Goal: Task Accomplishment & Management: Manage account settings

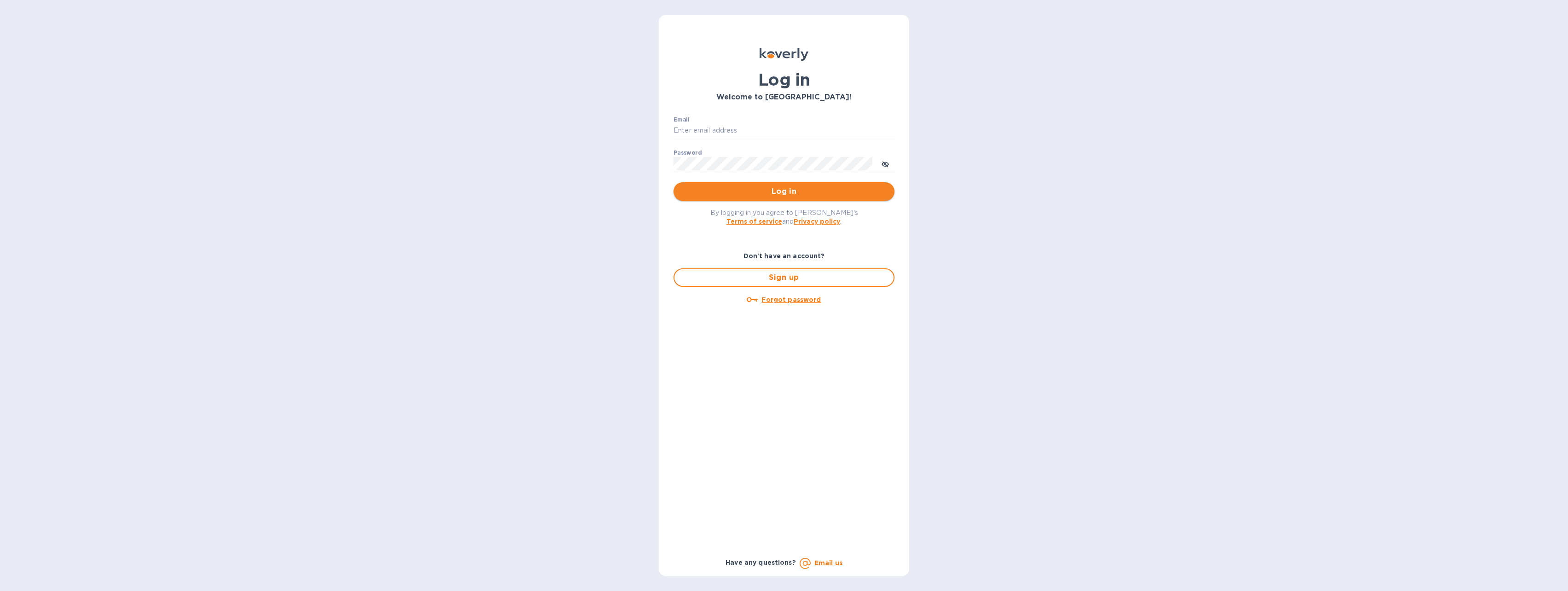
type input "bgaliquor@gmail.com"
click at [774, 192] on span "Log in" at bounding box center [784, 191] width 207 height 11
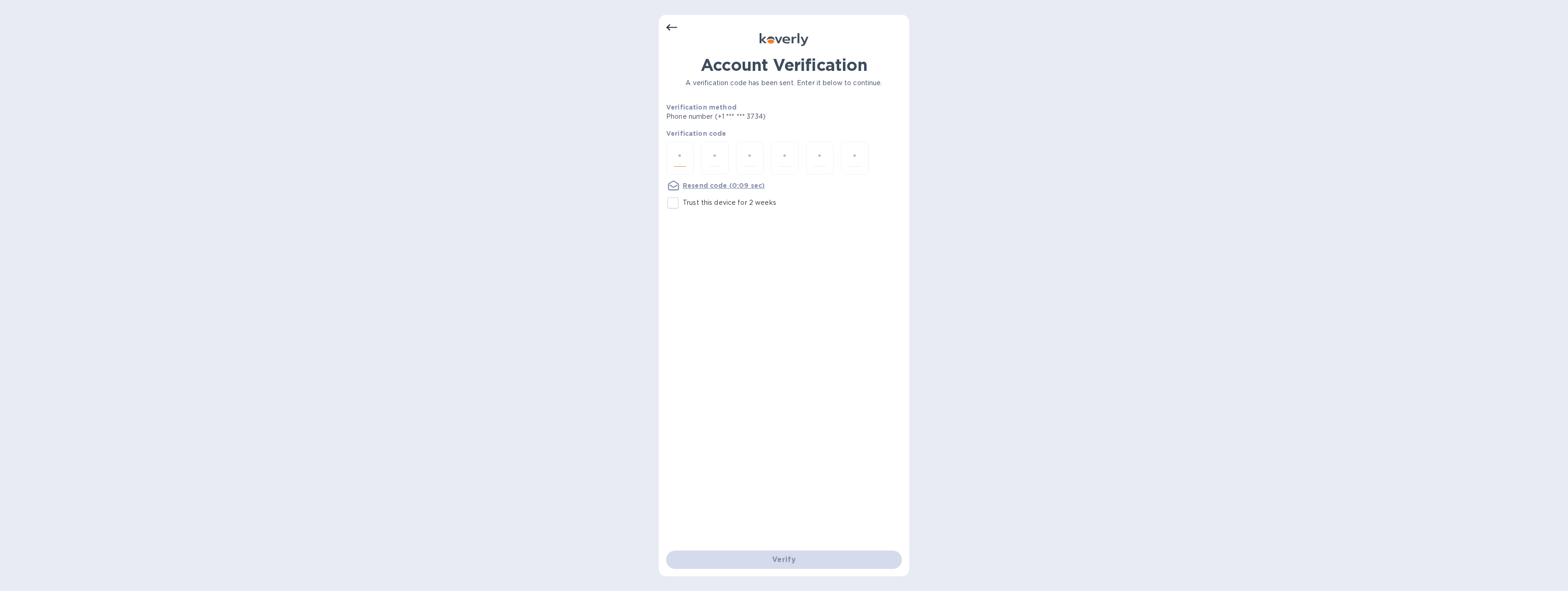
click at [683, 162] on input "number" at bounding box center [680, 157] width 12 height 17
type input "3"
type input "1"
type input "0"
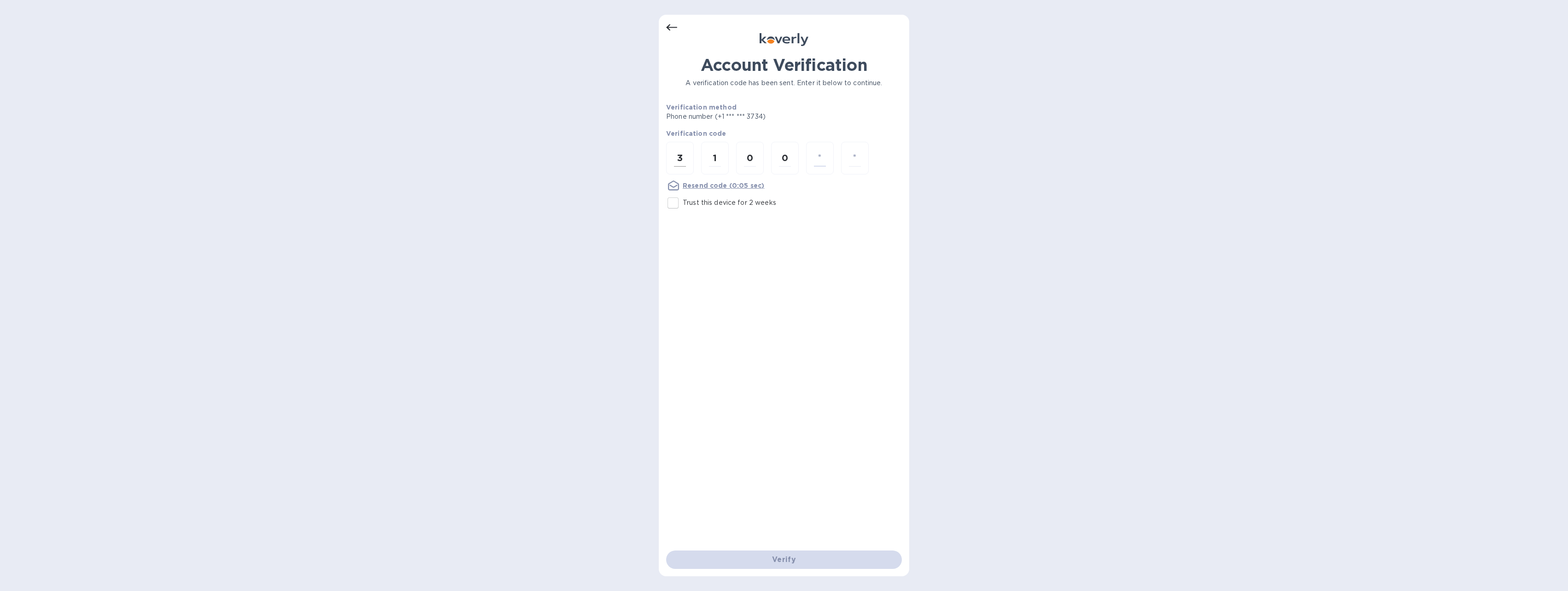
type input "5"
type input "7"
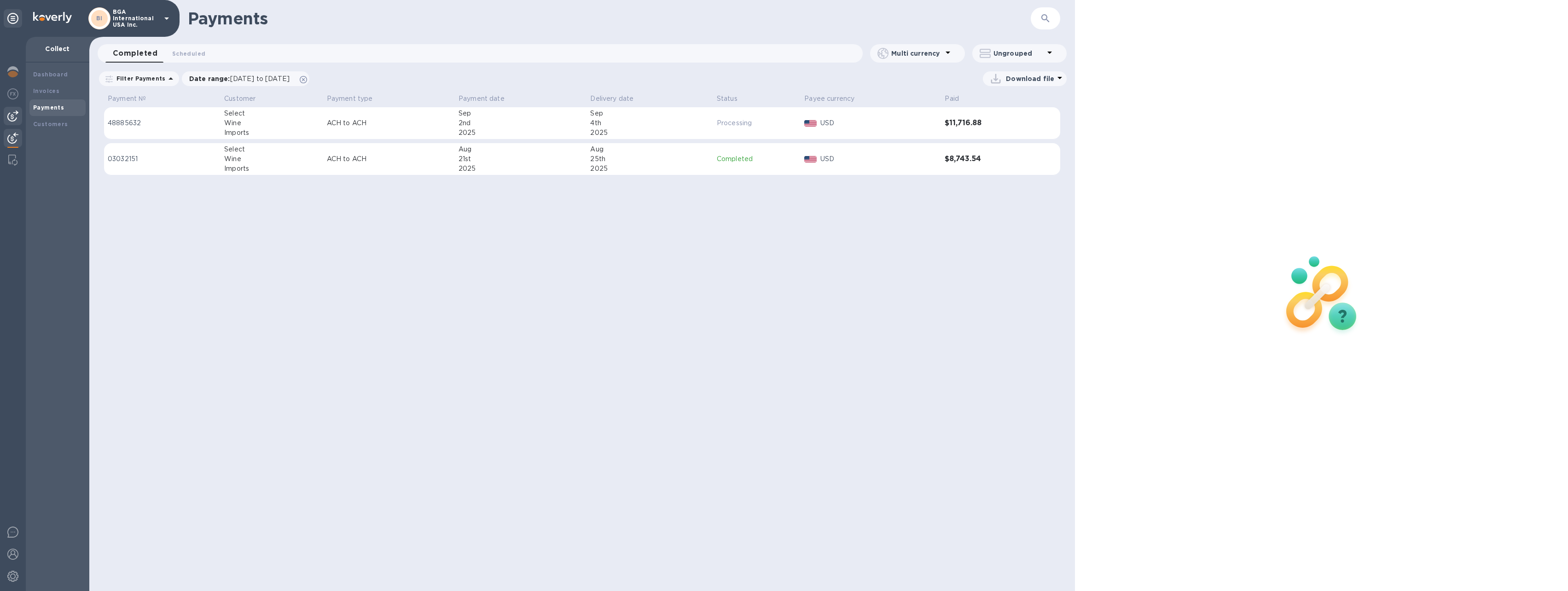
click at [14, 115] on img at bounding box center [12, 116] width 11 height 11
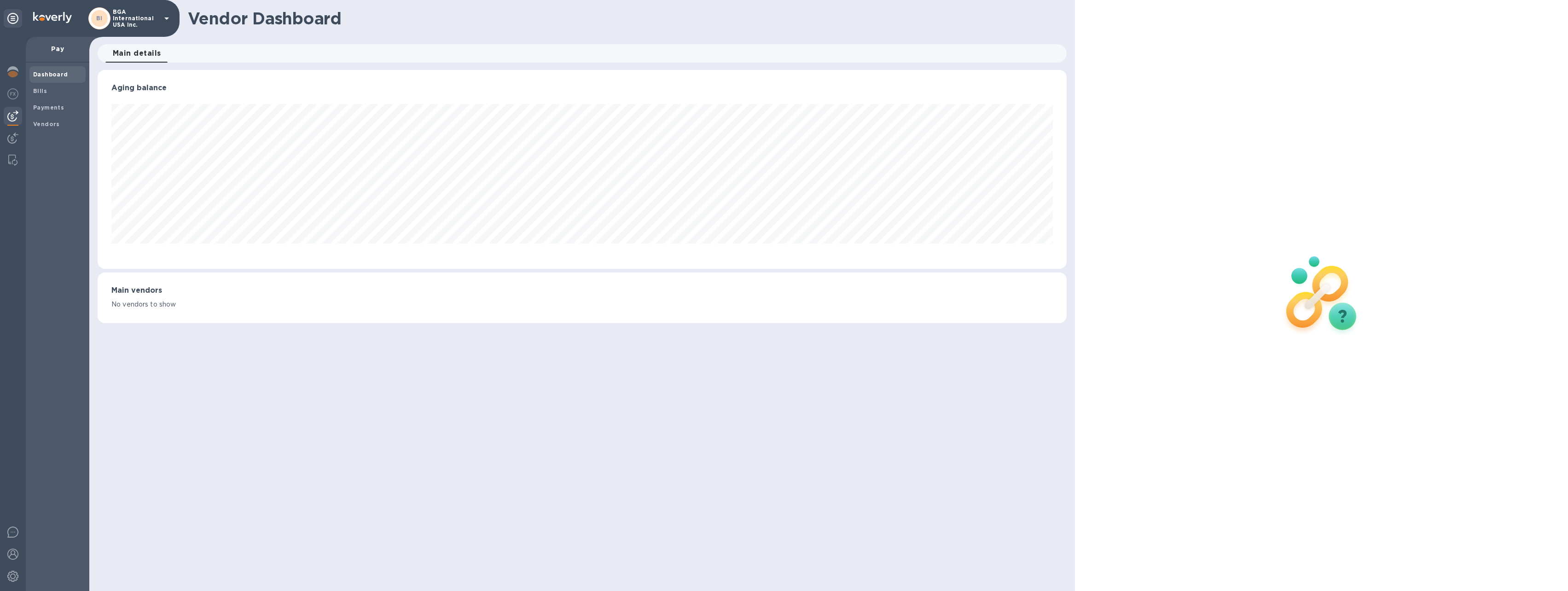
scroll to position [199, 969]
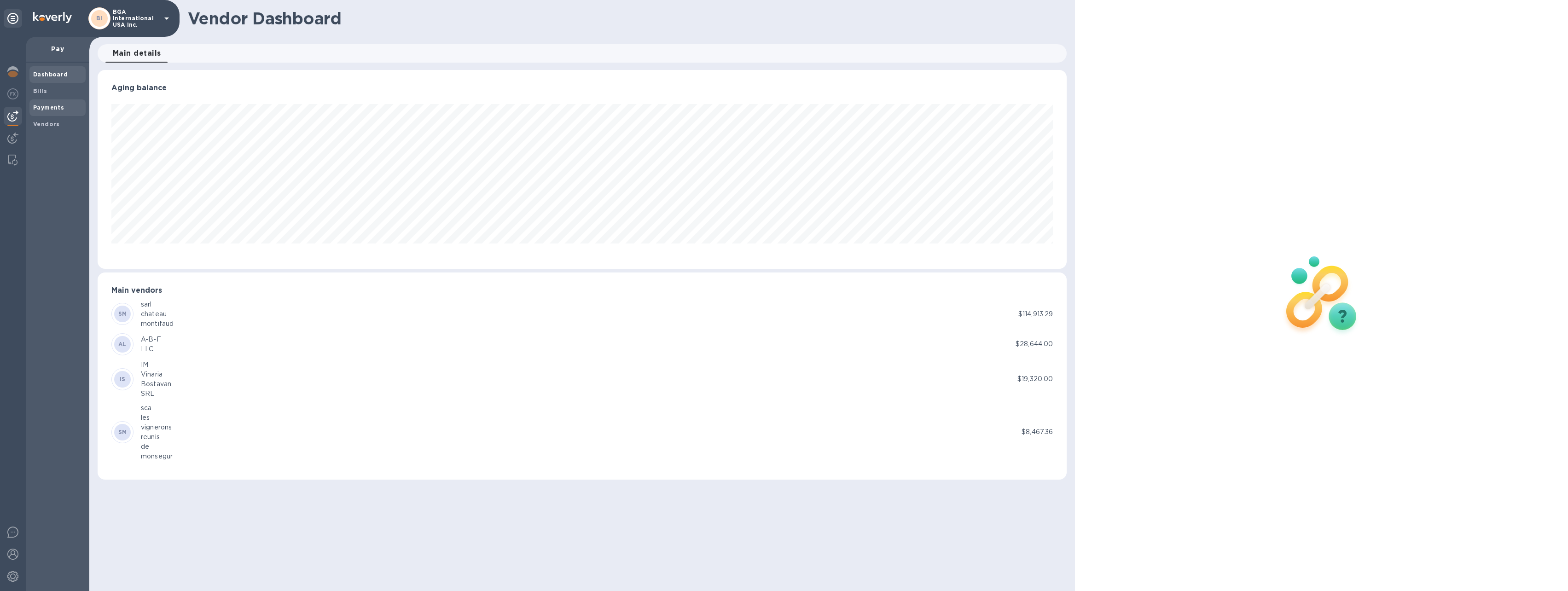
click at [42, 108] on b "Payments" at bounding box center [48, 107] width 31 height 7
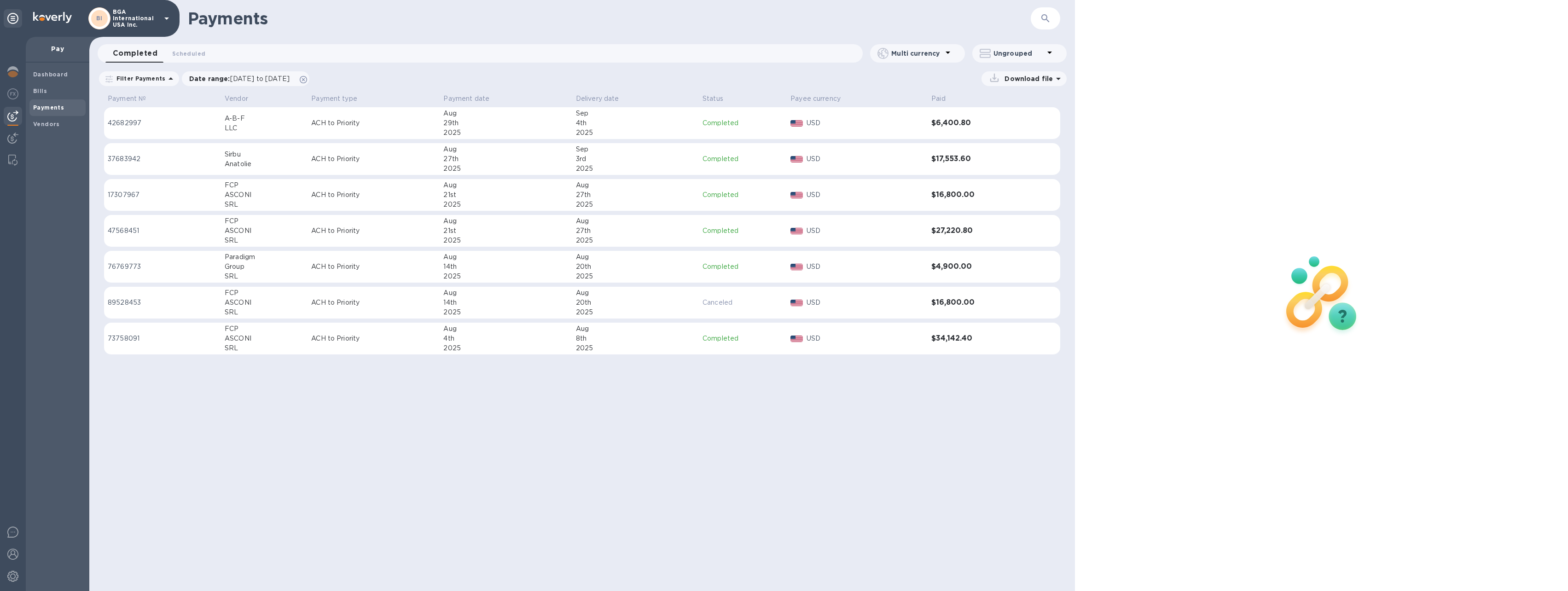
click at [346, 124] on p "ACH to Priority" at bounding box center [374, 123] width 125 height 10
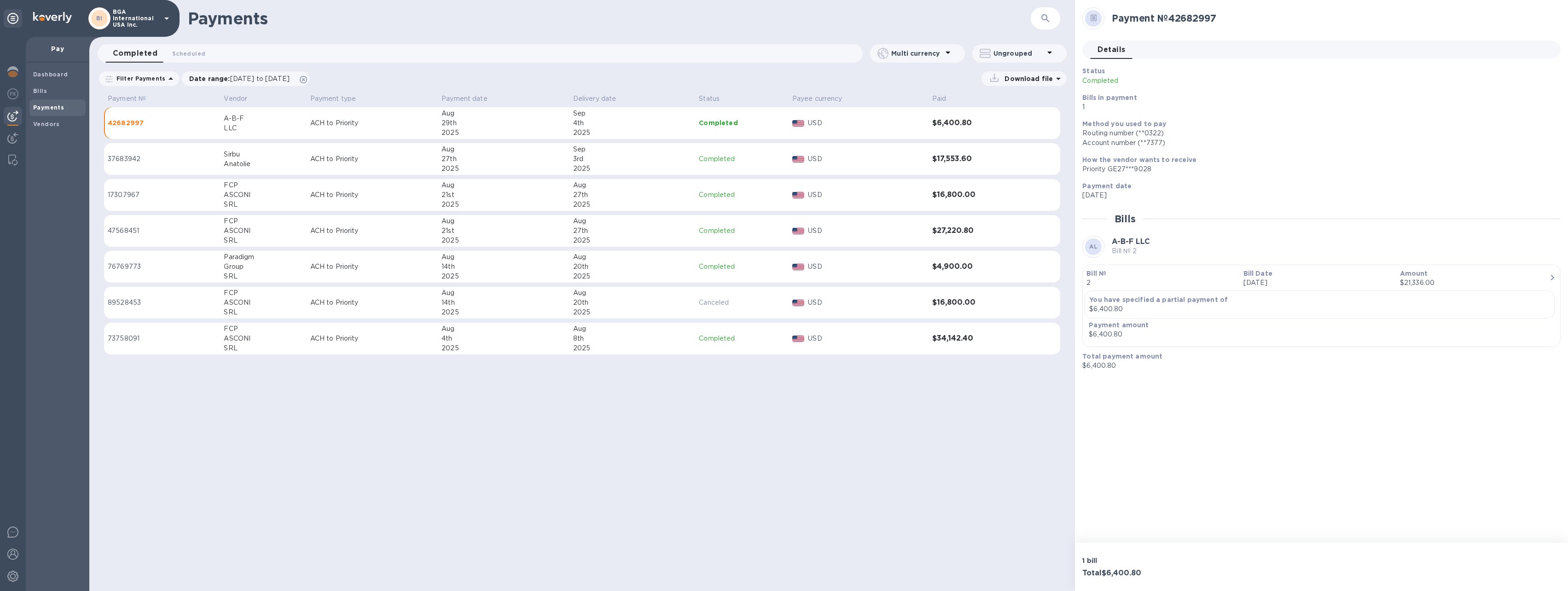
click at [136, 122] on p "42682997" at bounding box center [162, 123] width 108 height 10
click at [1090, 18] on icon at bounding box center [1093, 18] width 6 height 7
click at [33, 87] on b "Bills" at bounding box center [40, 90] width 14 height 7
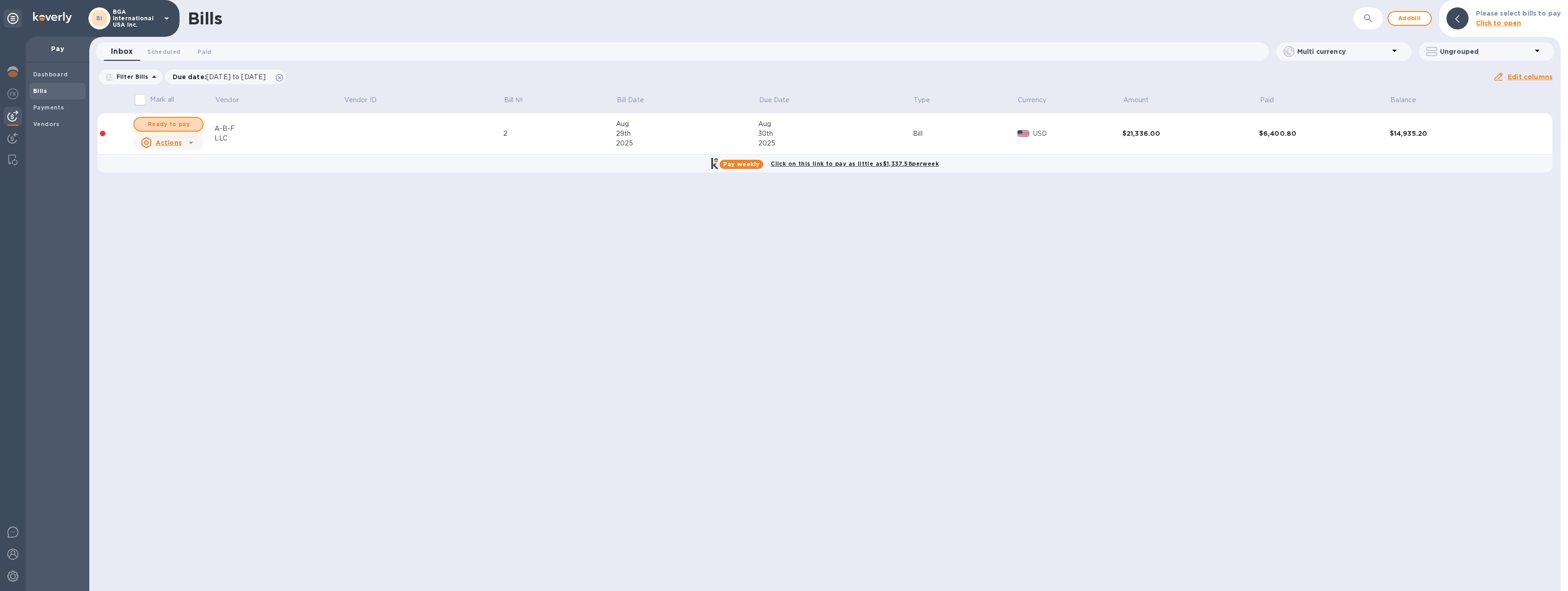
click at [171, 122] on span "Ready to pay" at bounding box center [168, 124] width 53 height 11
checkbox input "true"
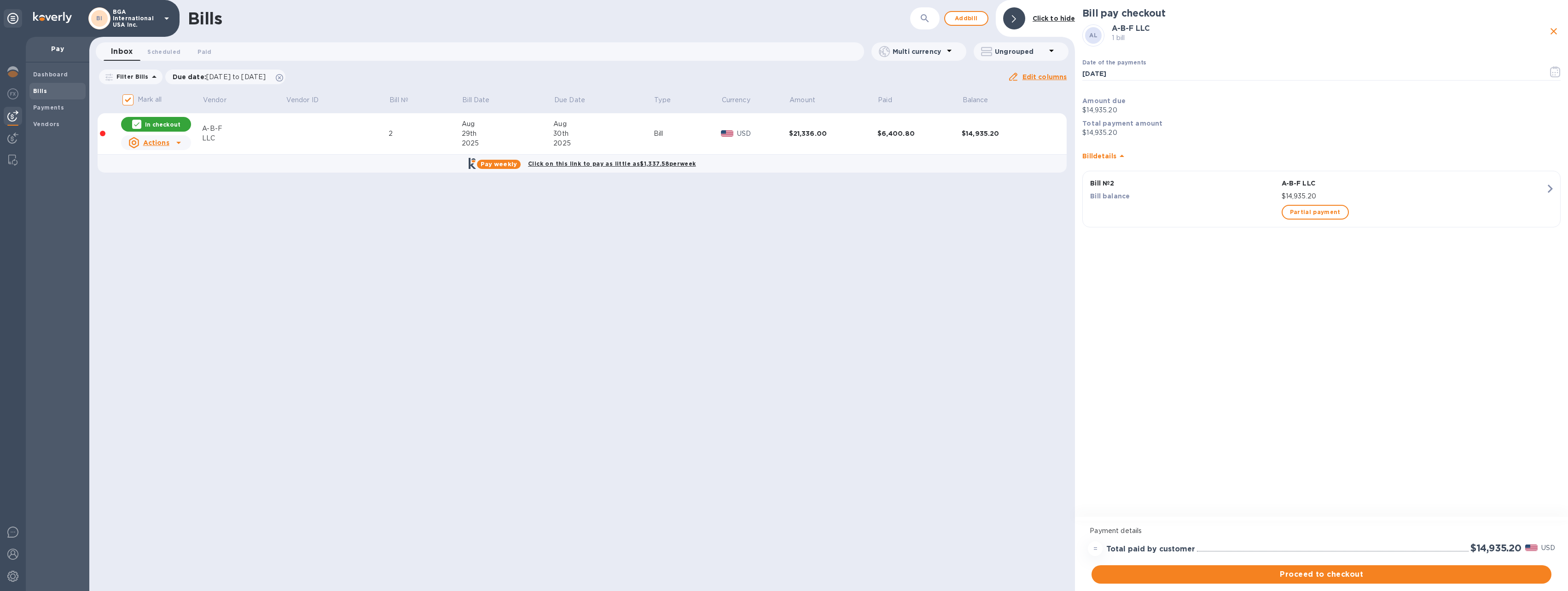
click at [39, 89] on b "Bills" at bounding box center [40, 90] width 14 height 7
click at [45, 70] on span "Dashboard" at bounding box center [51, 75] width 35 height 10
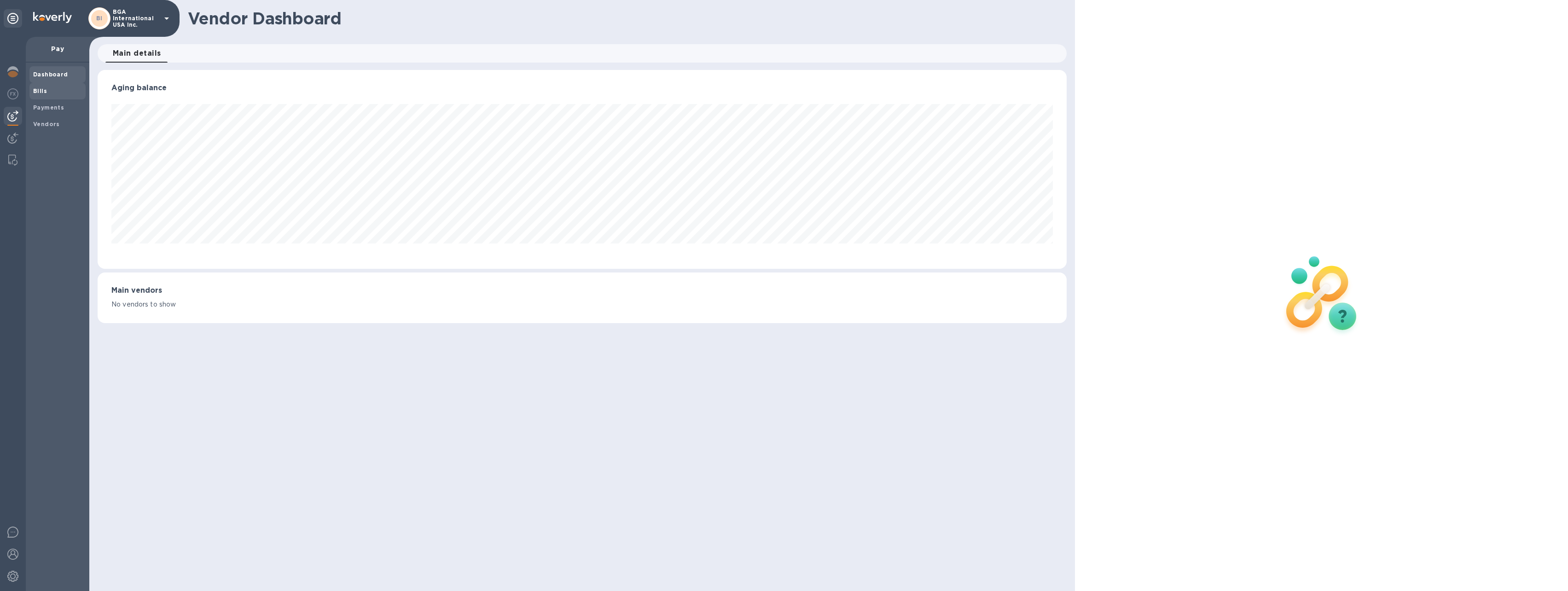
scroll to position [199, 969]
click at [40, 92] on b "Bills" at bounding box center [40, 90] width 14 height 7
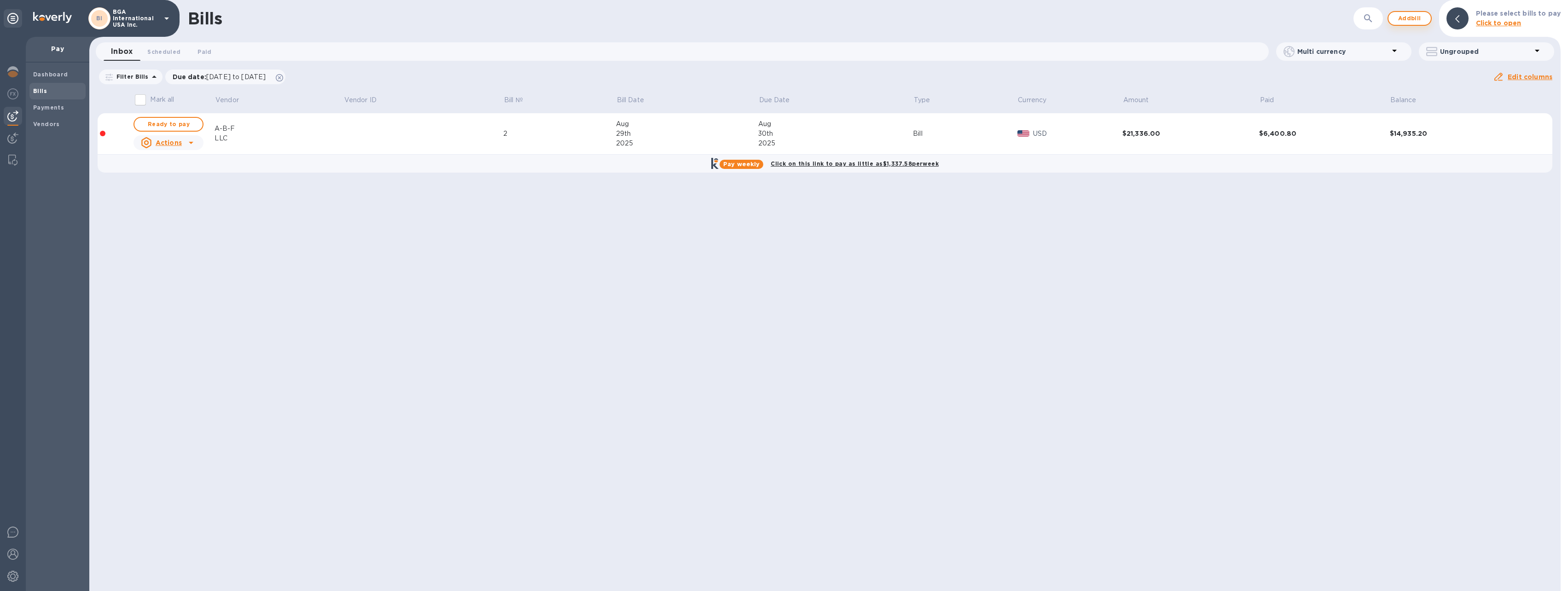
click at [1411, 15] on span "Add bill" at bounding box center [1410, 18] width 28 height 11
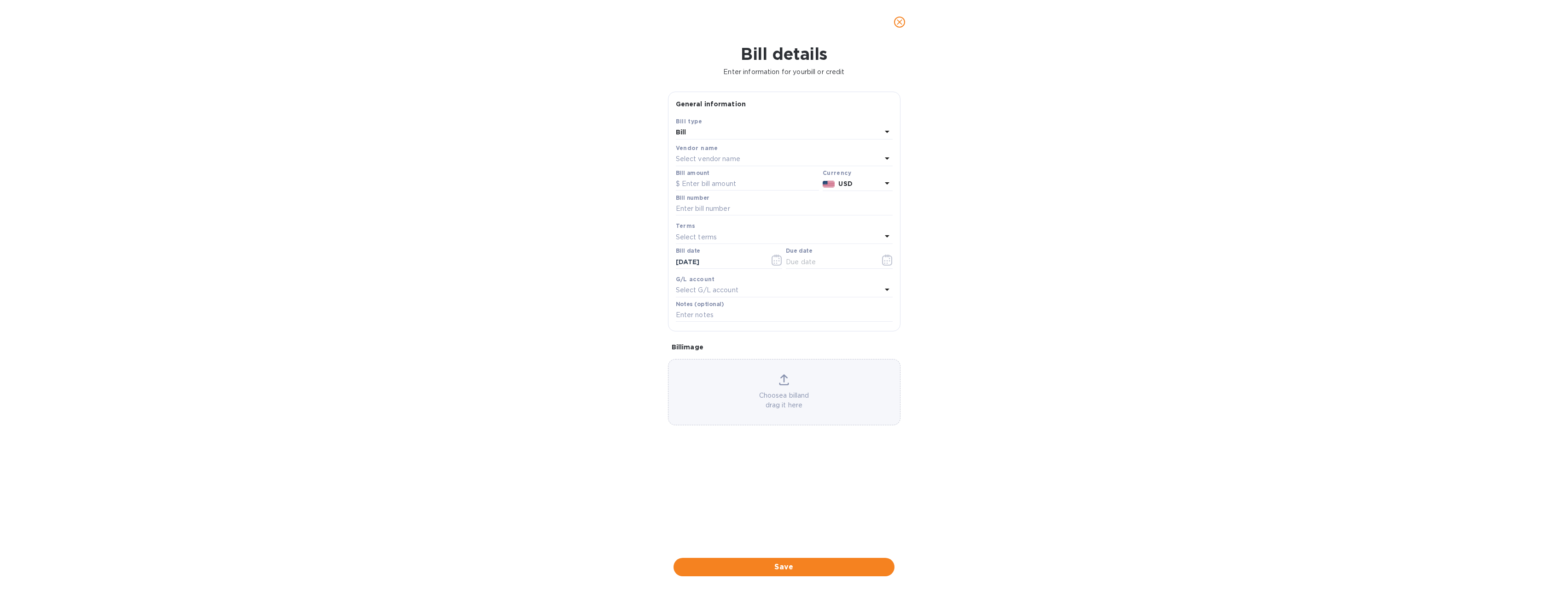
click at [736, 131] on div "Bill" at bounding box center [779, 133] width 206 height 13
click at [695, 155] on p "Bill" at bounding box center [781, 154] width 195 height 10
click at [707, 153] on div "Select vendor name" at bounding box center [779, 160] width 206 height 13
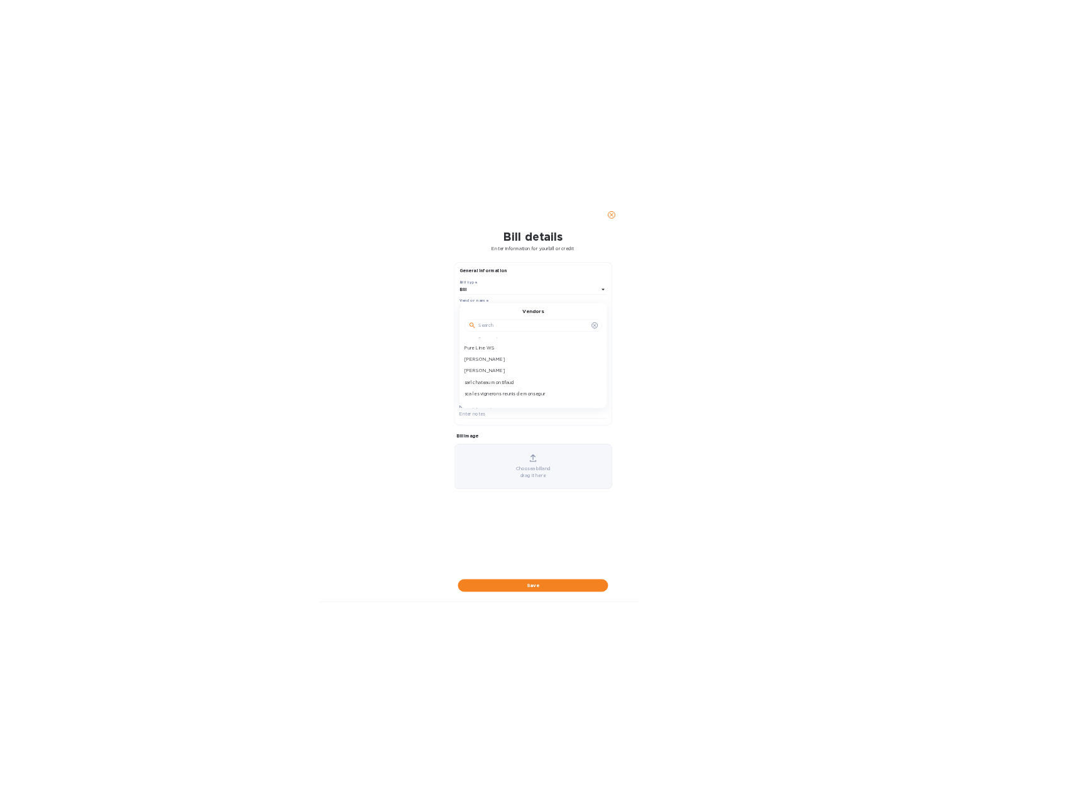
scroll to position [148, 0]
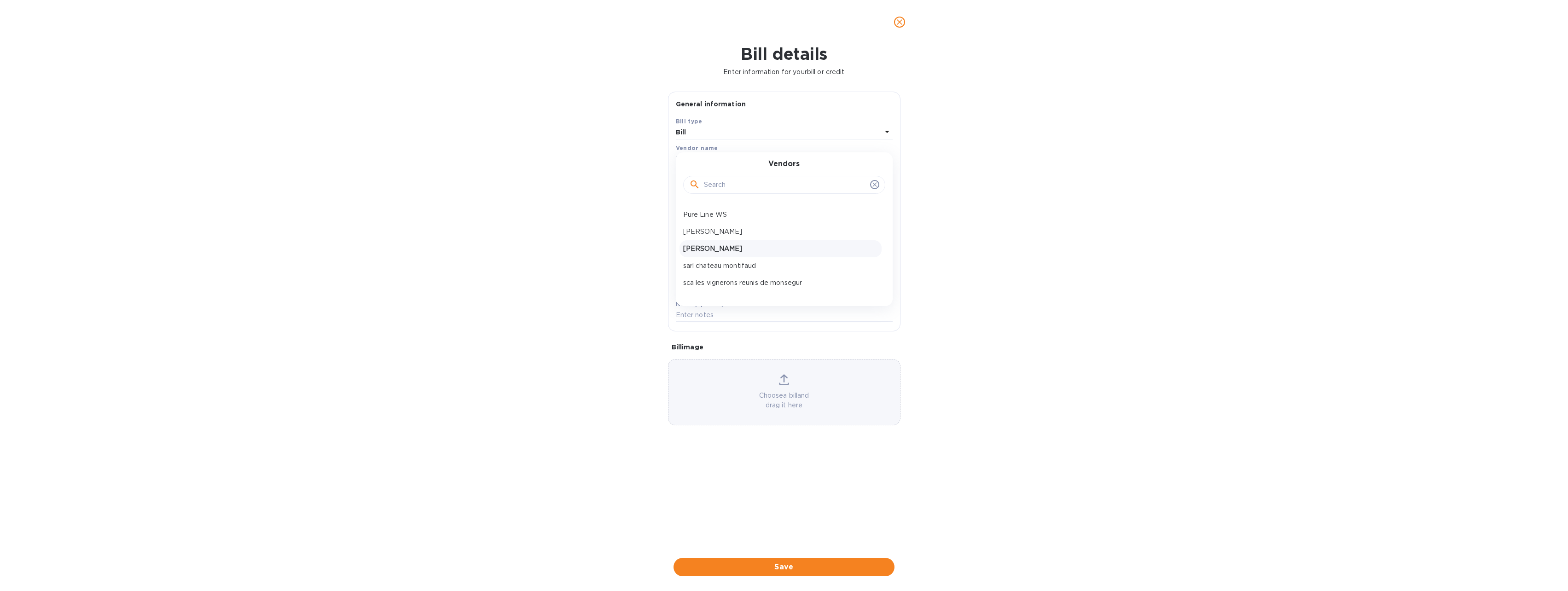
click at [751, 245] on p "[PERSON_NAME]" at bounding box center [781, 248] width 195 height 10
click at [731, 183] on input "text" at bounding box center [748, 184] width 144 height 14
click at [702, 184] on input "text" at bounding box center [748, 184] width 144 height 14
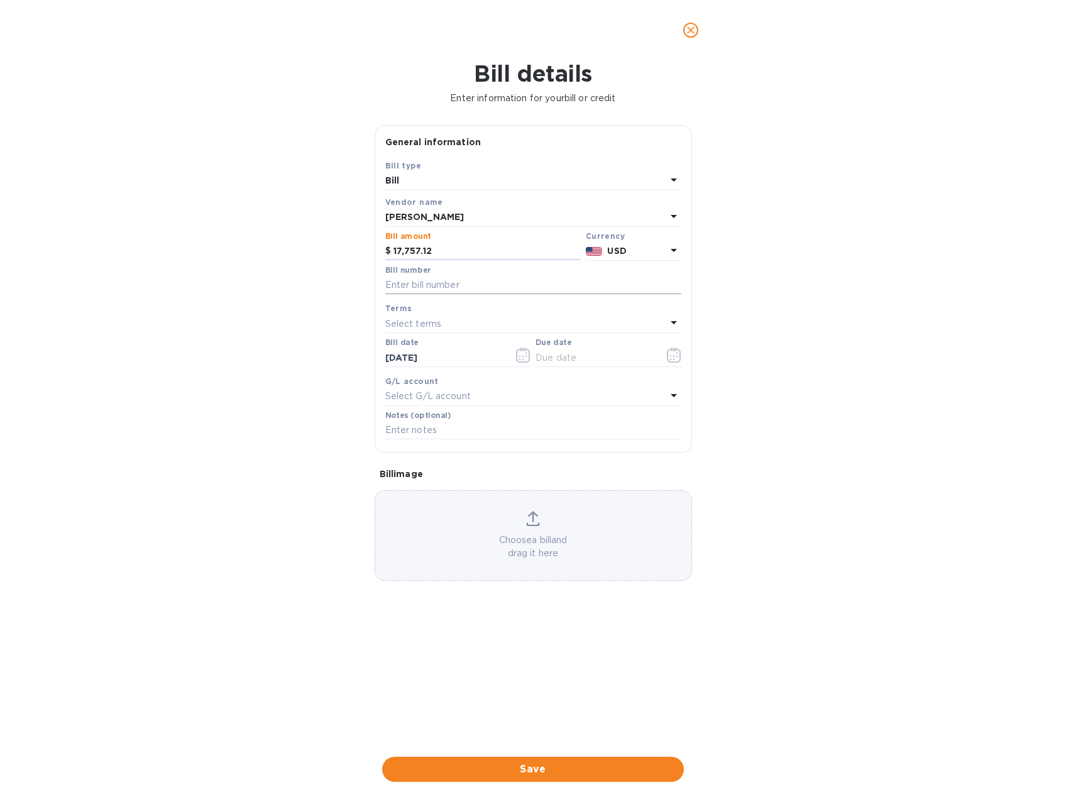
type input "17,757.12"
click at [425, 289] on input "text" at bounding box center [533, 285] width 296 height 19
type input "281/2025-1"
click at [449, 322] on div "Select terms" at bounding box center [525, 324] width 281 height 18
click at [415, 484] on p "prepayment" at bounding box center [528, 488] width 266 height 13
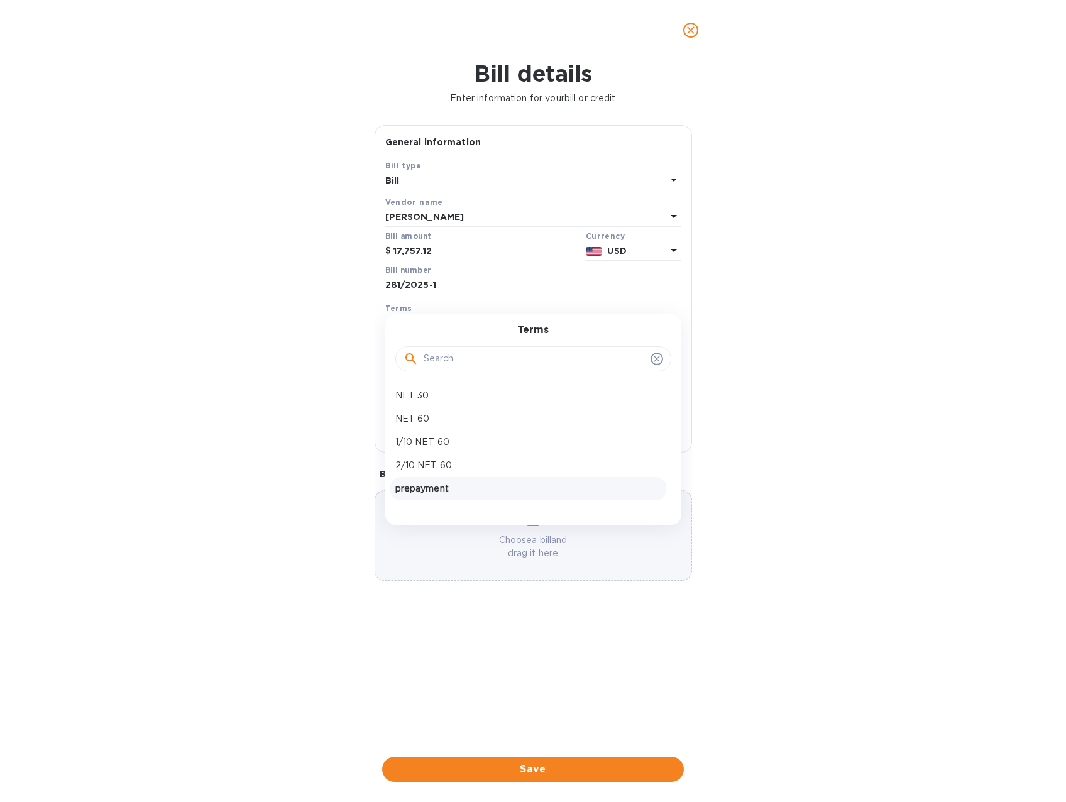
type input "[DATE]"
click at [549, 766] on span "Save" at bounding box center [533, 769] width 282 height 15
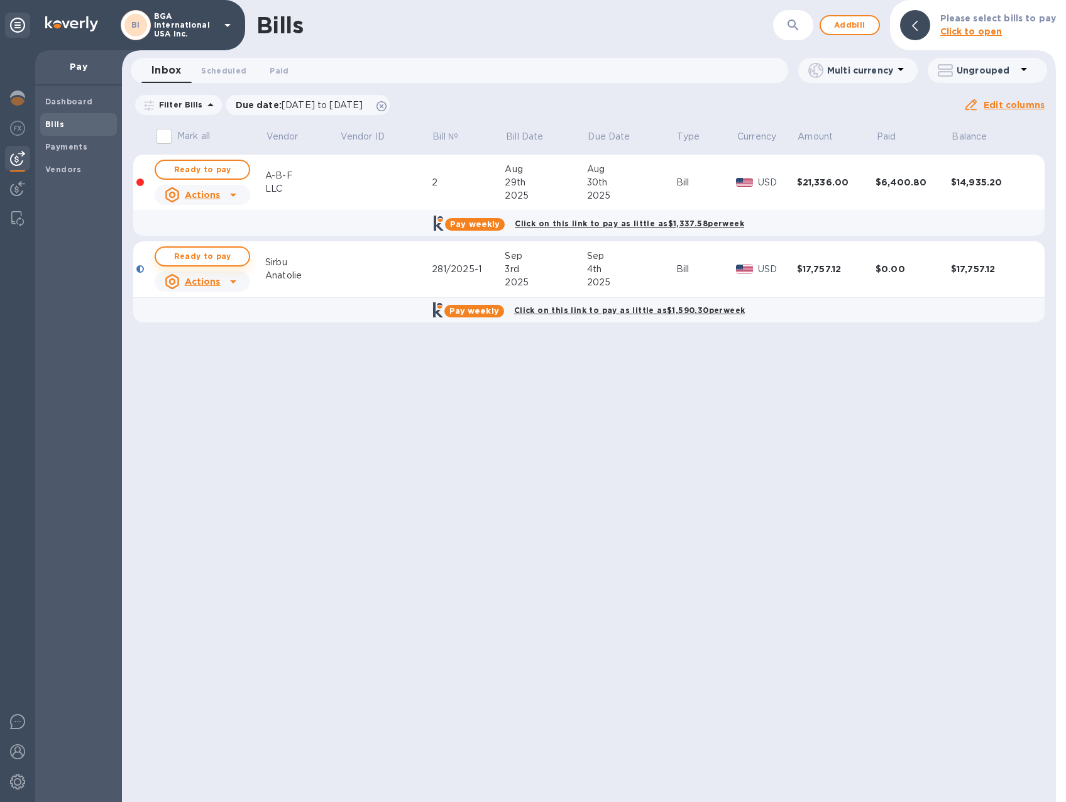
click at [211, 255] on span "Ready to pay" at bounding box center [202, 256] width 73 height 15
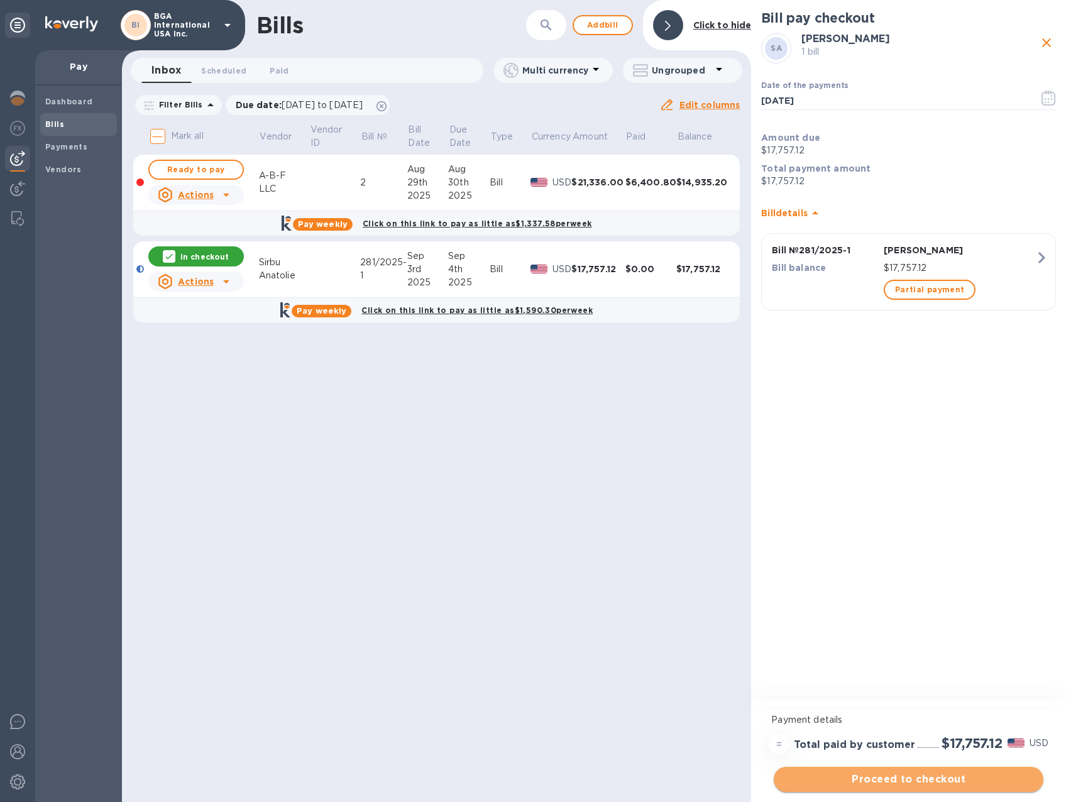
click at [957, 775] on span "Proceed to checkout" at bounding box center [909, 779] width 250 height 15
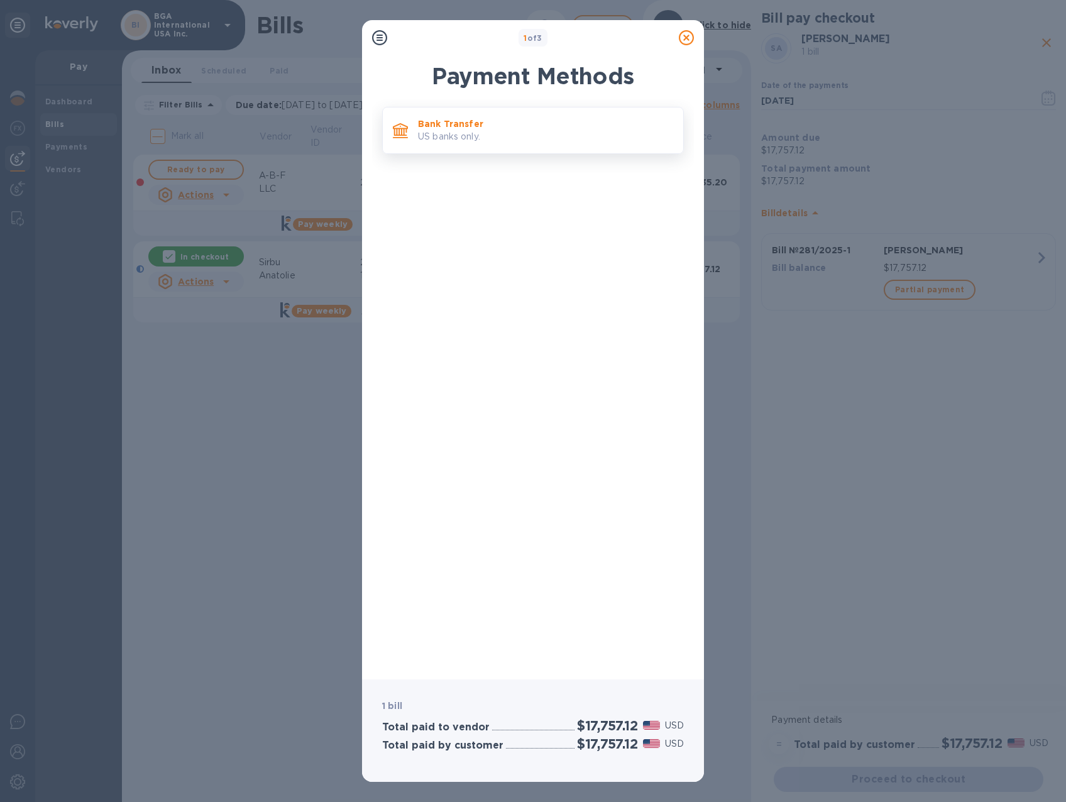
click at [527, 135] on p "US banks only." at bounding box center [545, 136] width 255 height 13
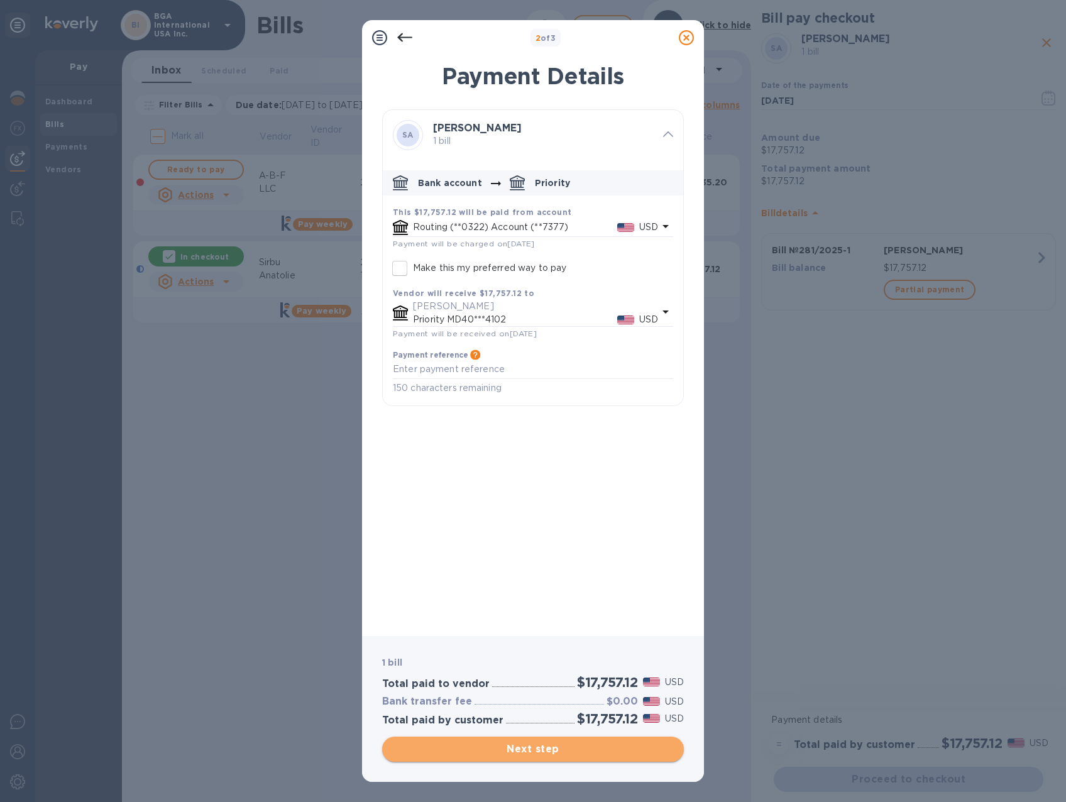
click at [572, 753] on span "Next step" at bounding box center [533, 749] width 282 height 15
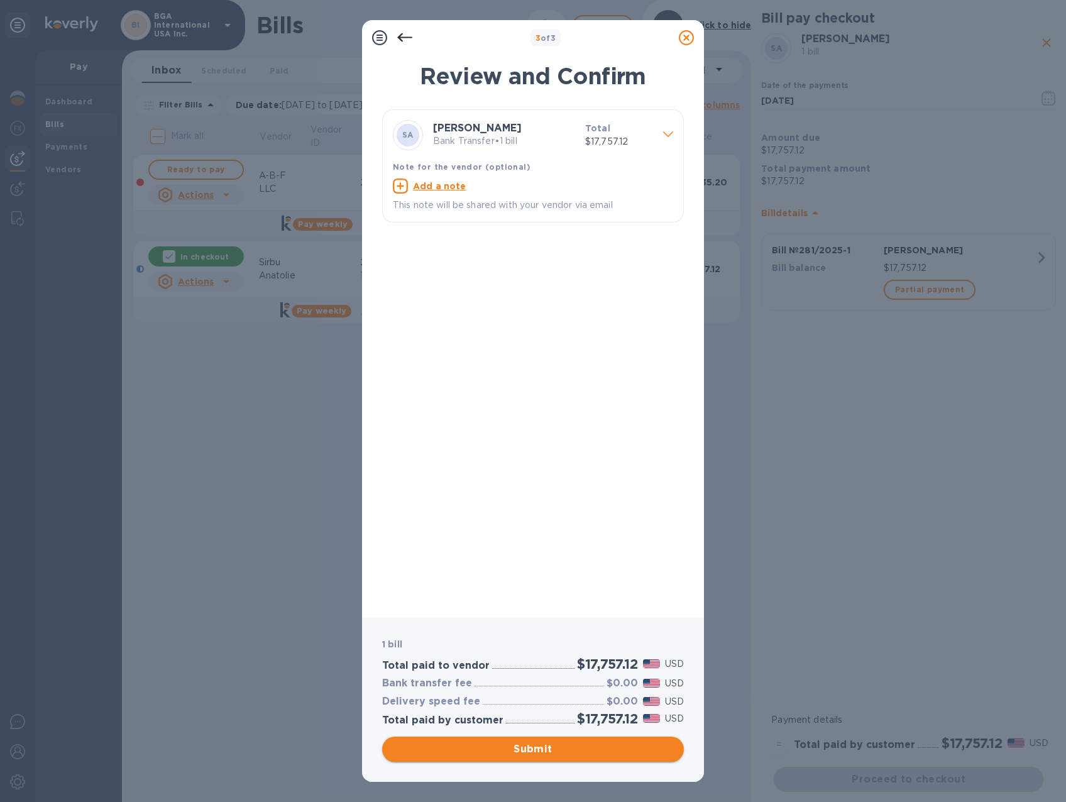
click at [571, 747] on span "Submit" at bounding box center [533, 749] width 282 height 15
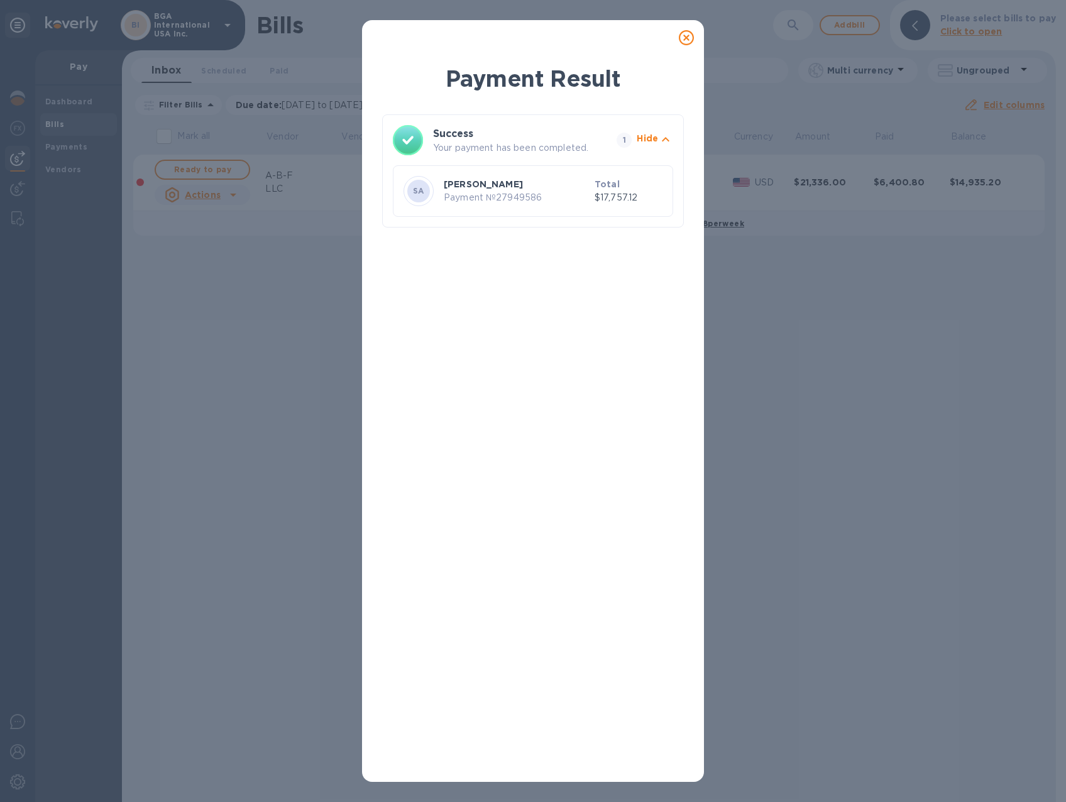
click at [681, 41] on icon at bounding box center [686, 37] width 15 height 15
